Goal: Task Accomplishment & Management: Use online tool/utility

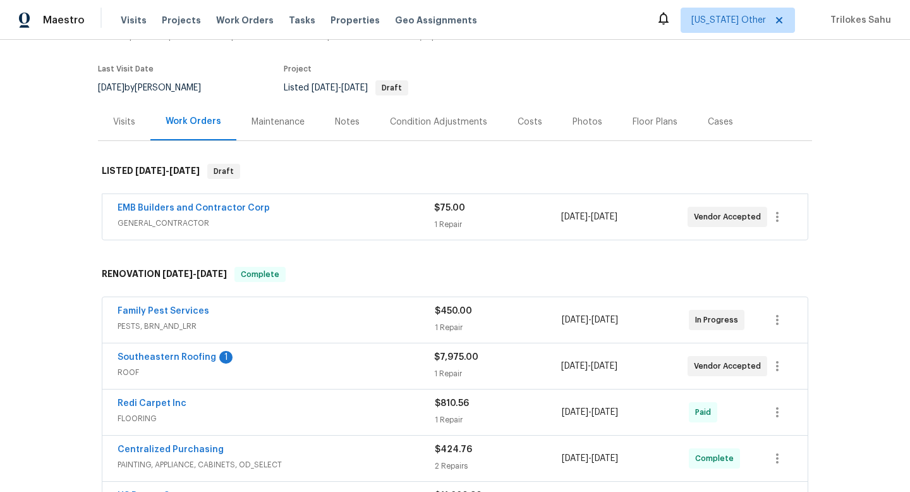
scroll to position [113, 0]
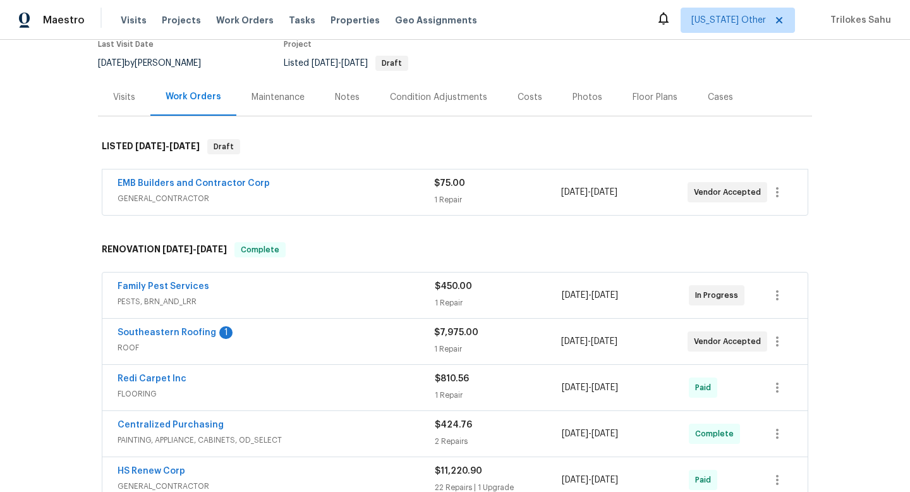
click at [138, 339] on div "Southeastern Roofing 1" at bounding box center [276, 333] width 317 height 15
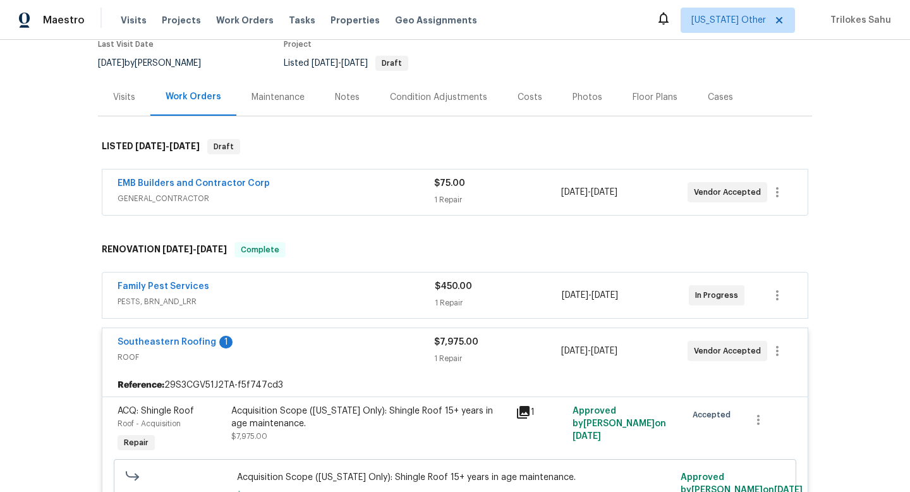
click at [264, 418] on div "Acquisition Scope ([US_STATE] Only): Shingle Roof 15+ years in age maintenance." at bounding box center [369, 417] width 277 height 25
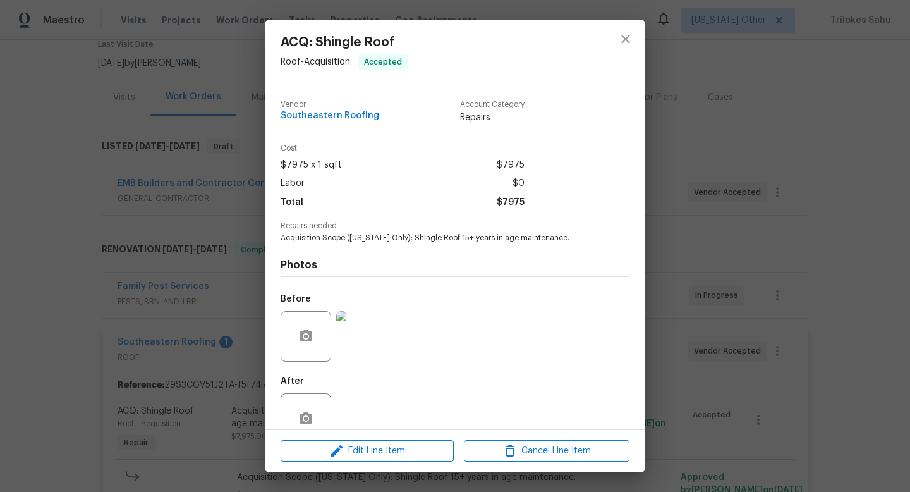
scroll to position [27, 0]
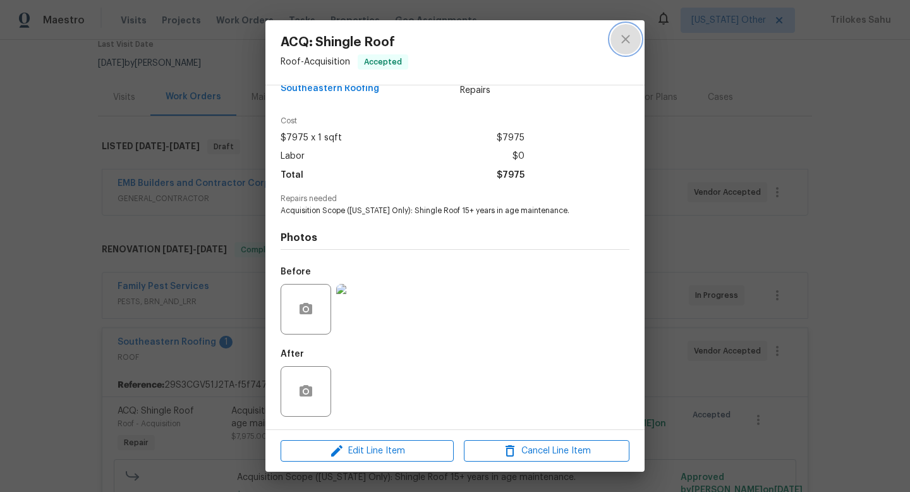
click at [622, 39] on icon "close" at bounding box center [625, 39] width 15 height 15
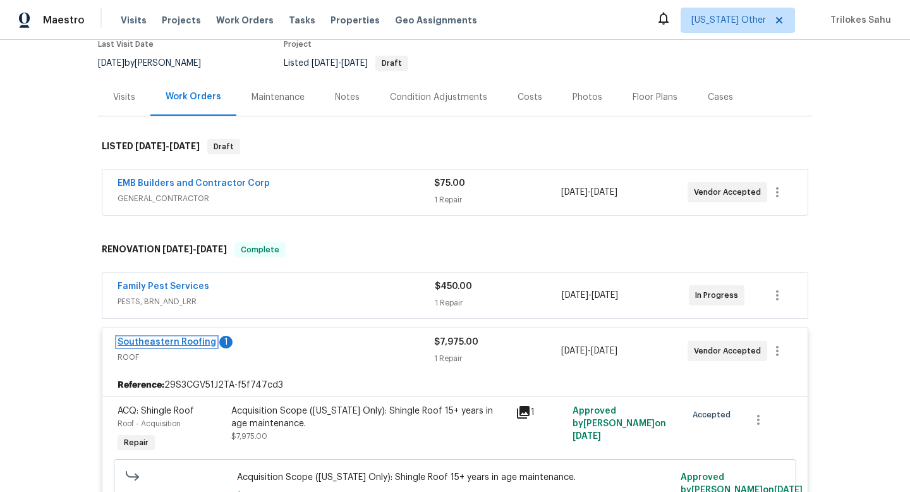
click at [175, 341] on link "Southeastern Roofing" at bounding box center [167, 342] width 99 height 9
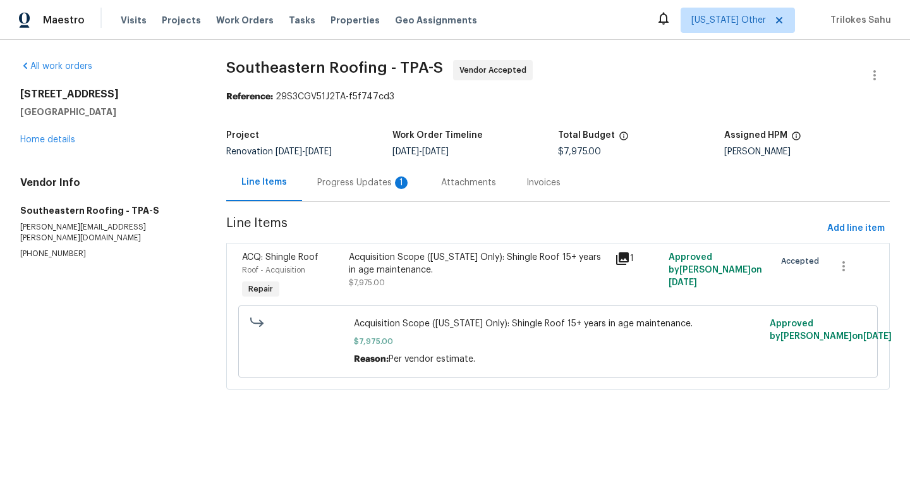
click at [351, 188] on div "Progress Updates 1" at bounding box center [364, 182] width 94 height 13
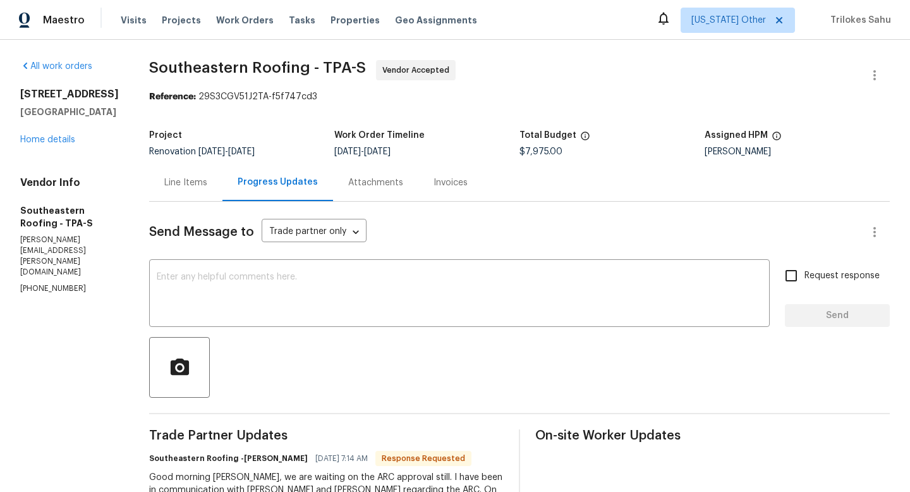
click at [370, 190] on div "Attachments" at bounding box center [375, 182] width 85 height 37
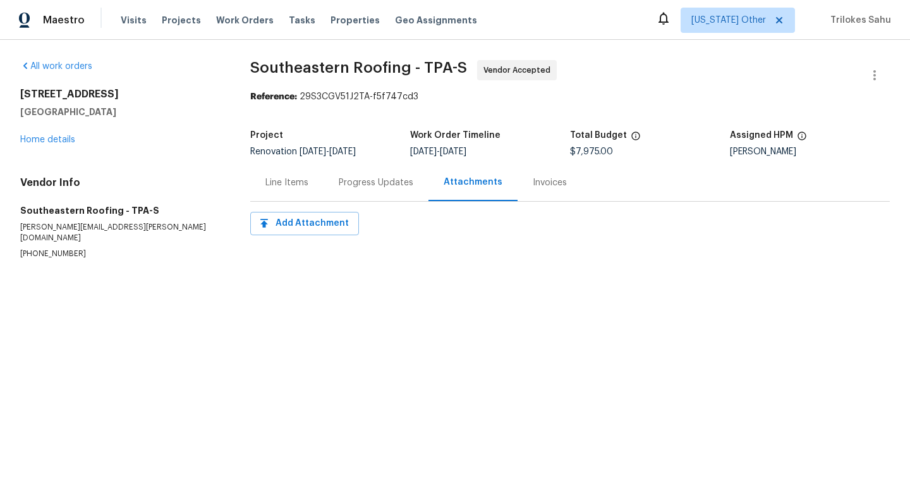
click at [533, 188] on div "Invoices" at bounding box center [550, 182] width 34 height 13
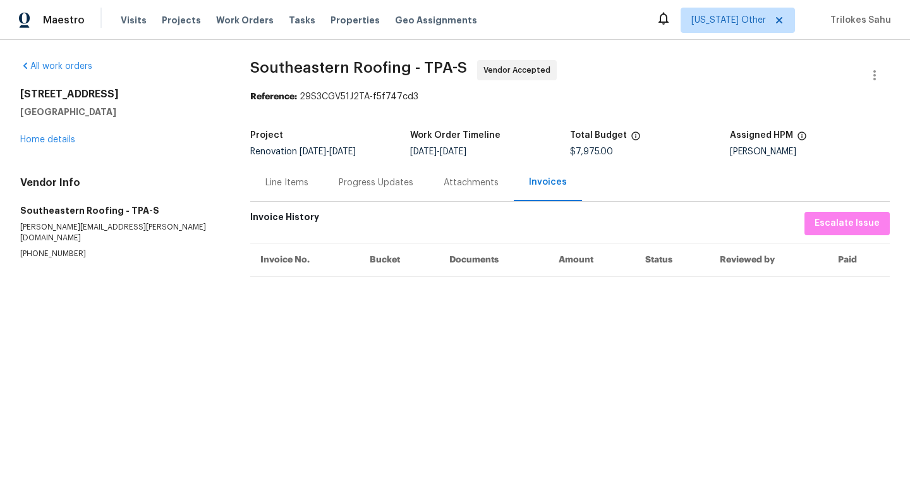
click at [470, 183] on div "Attachments" at bounding box center [471, 182] width 55 height 13
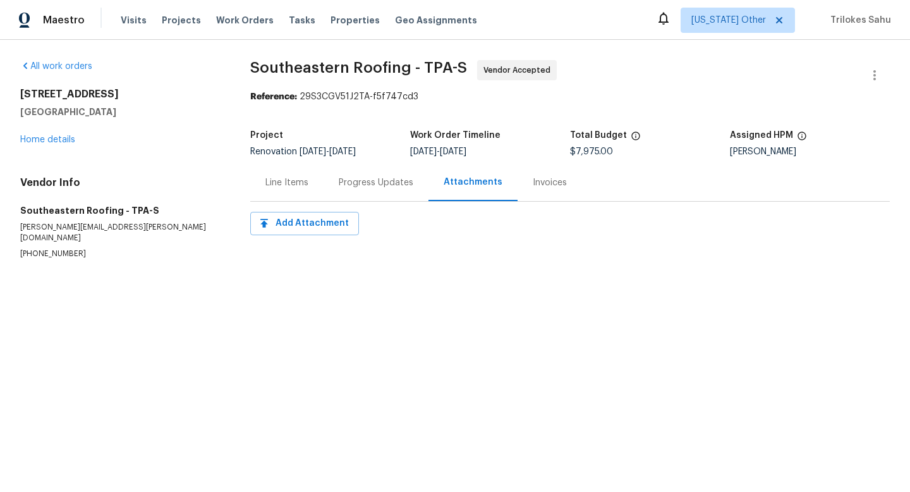
click at [300, 180] on div "Line Items" at bounding box center [287, 182] width 43 height 13
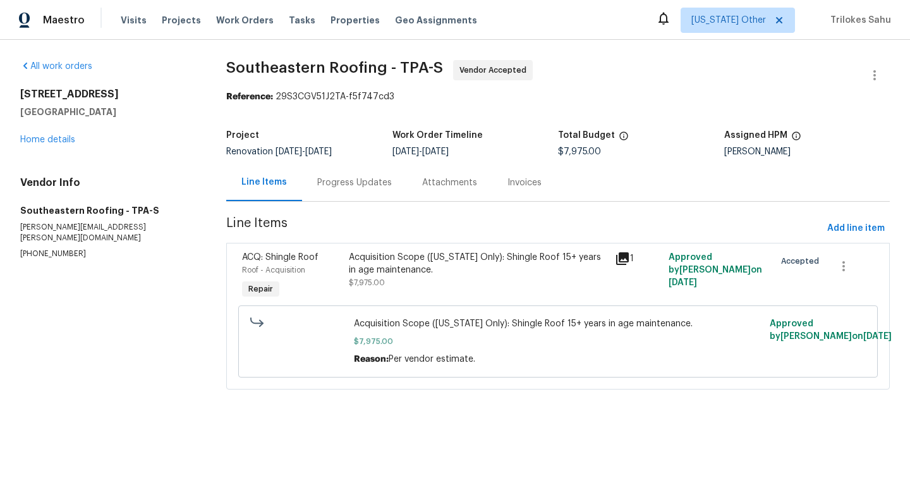
click at [362, 259] on div "Acquisition Scope ([US_STATE] Only): Shingle Roof 15+ years in age maintenance." at bounding box center [478, 263] width 259 height 25
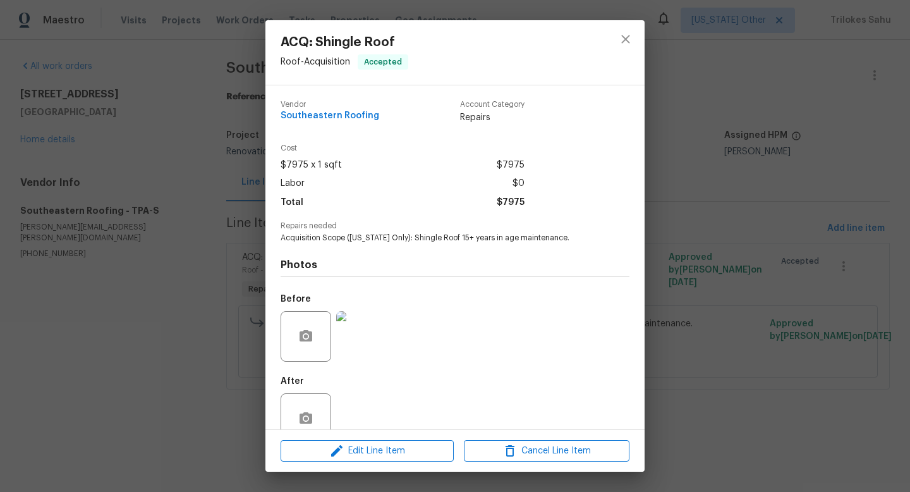
click at [361, 338] on img at bounding box center [361, 336] width 51 height 51
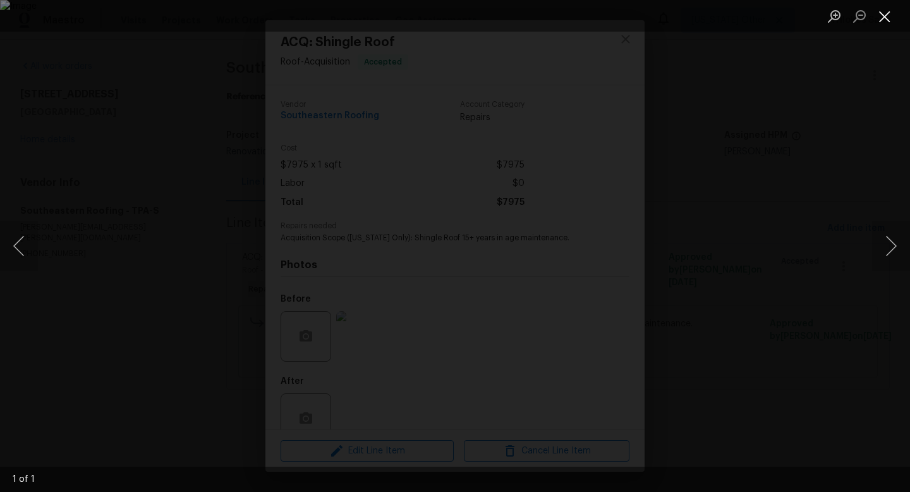
click at [882, 16] on button "Close lightbox" at bounding box center [885, 16] width 25 height 22
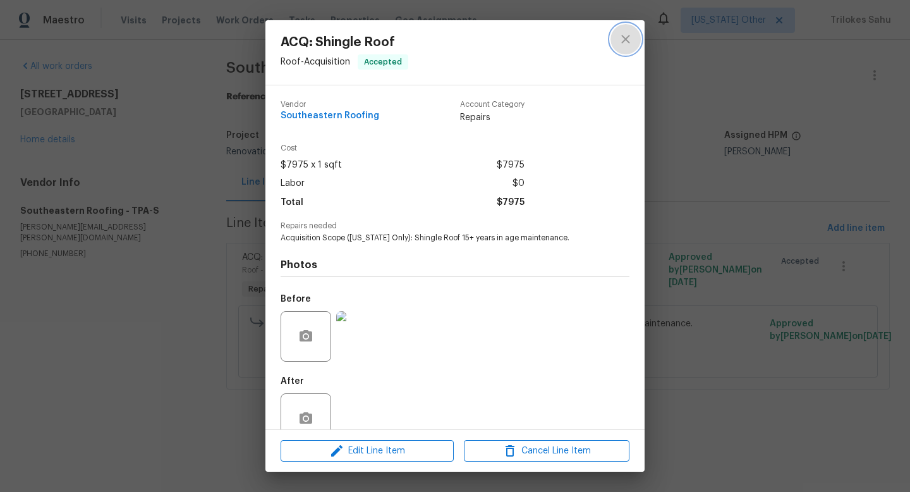
click at [628, 42] on icon "close" at bounding box center [625, 39] width 15 height 15
